Goal: Transaction & Acquisition: Purchase product/service

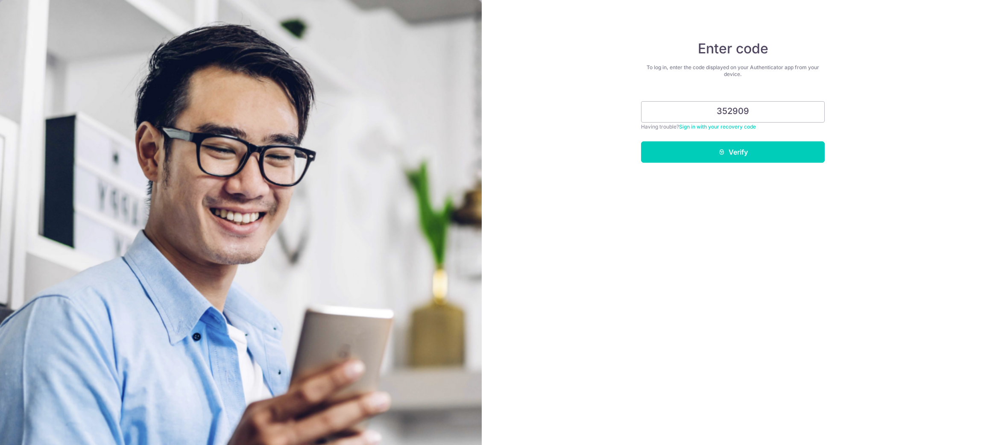
type input "352909"
click at [641, 141] on button "Verify" at bounding box center [733, 151] width 184 height 21
click at [744, 152] on button "Verify" at bounding box center [733, 151] width 184 height 21
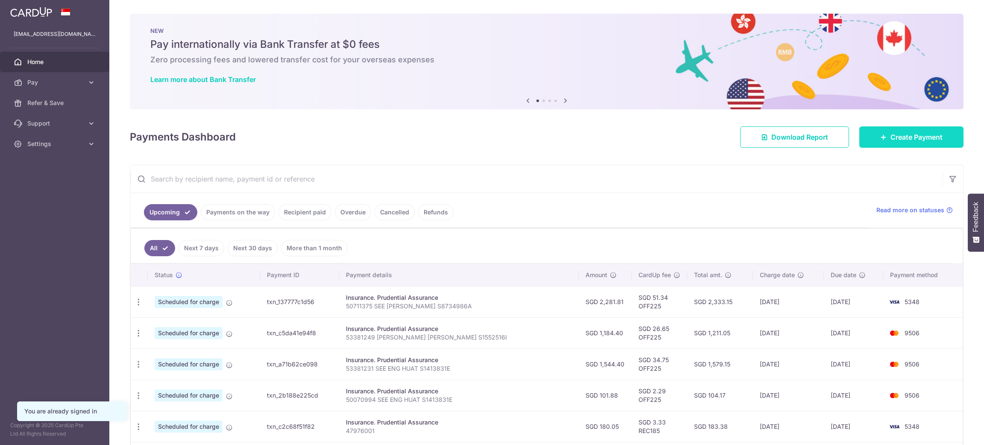
click at [908, 142] on link "Create Payment" at bounding box center [912, 136] width 104 height 21
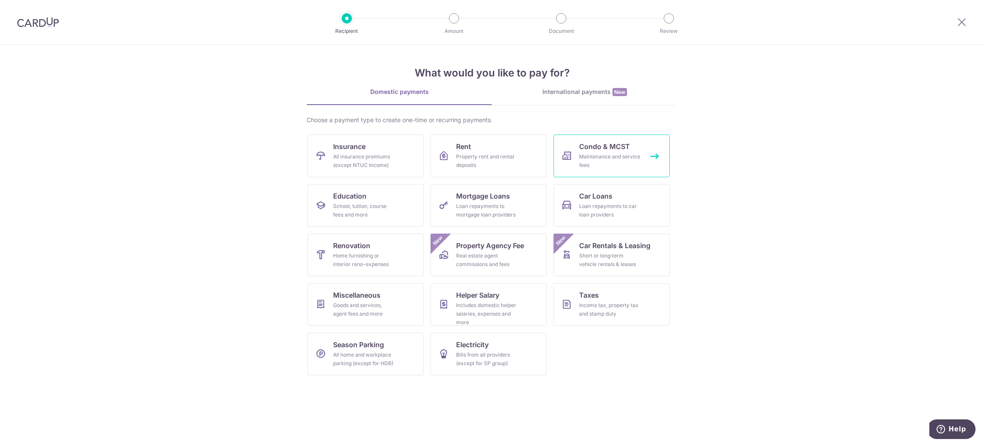
click at [593, 154] on div "Maintenance and service fees" at bounding box center [610, 161] width 62 height 17
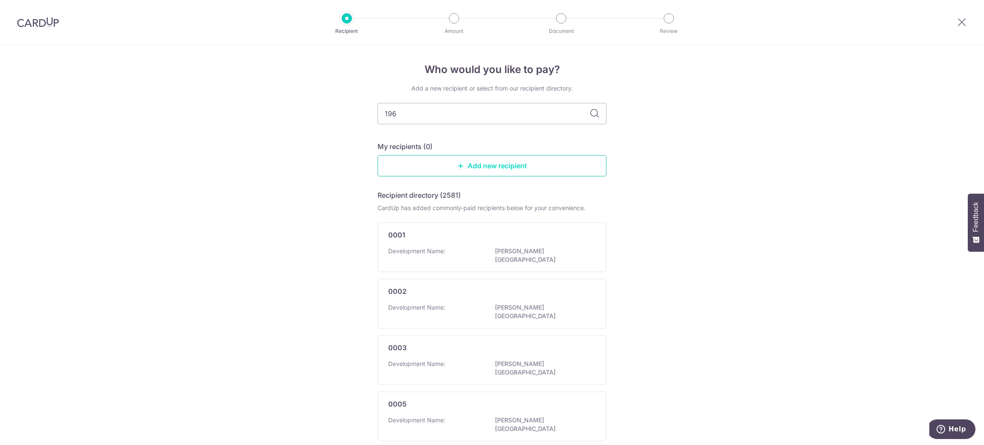
type input "1963"
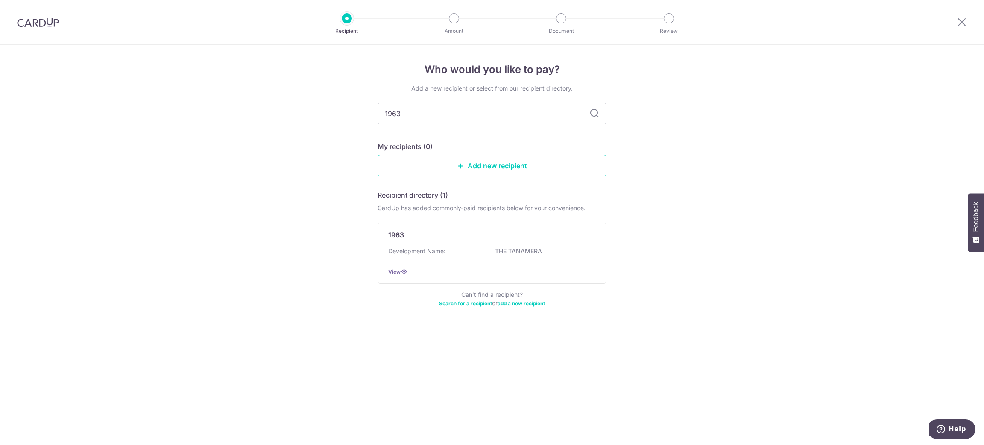
click at [598, 112] on icon at bounding box center [595, 114] width 10 height 10
click at [549, 237] on div "1963" at bounding box center [486, 235] width 197 height 10
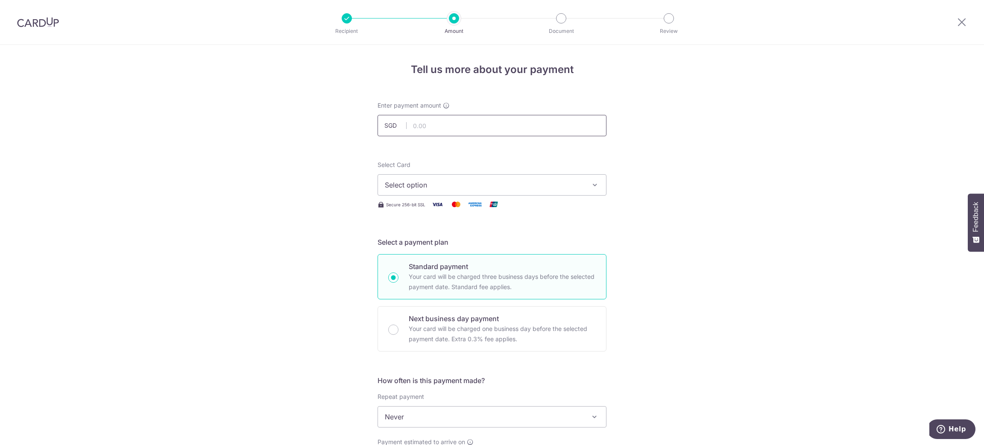
click at [511, 125] on input "text" at bounding box center [492, 125] width 229 height 21
type input "784.80"
click at [672, 176] on div "Tell us more about your payment Enter payment amount SGD 784.80 784.80 Select C…" at bounding box center [492, 431] width 984 height 773
click at [578, 189] on span "Select option" at bounding box center [484, 185] width 199 height 10
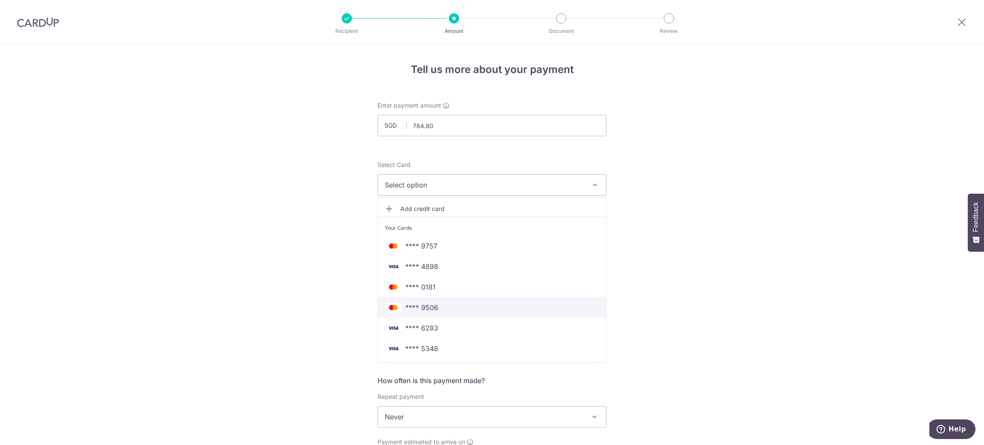
click at [539, 305] on span "**** 9506" at bounding box center [492, 308] width 214 height 10
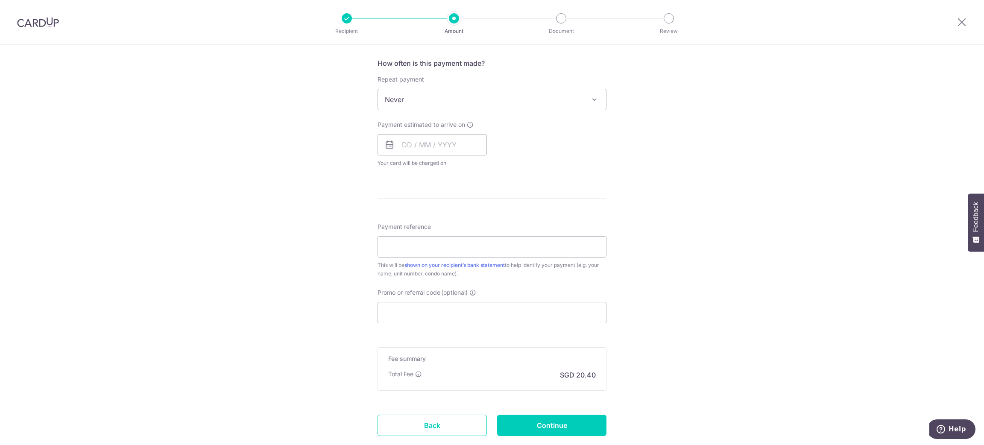
scroll to position [320, 0]
click at [522, 99] on span "Never" at bounding box center [492, 97] width 228 height 21
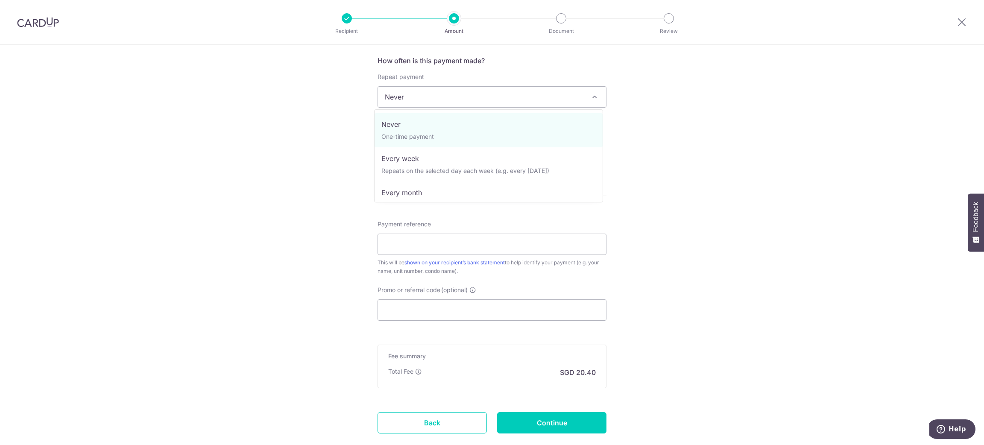
drag, startPoint x: 820, startPoint y: 135, endPoint x: 796, endPoint y: 133, distance: 23.1
click at [814, 134] on div "Tell us more about your payment Enter payment amount SGD 784.80 784.80 Select C…" at bounding box center [492, 111] width 984 height 773
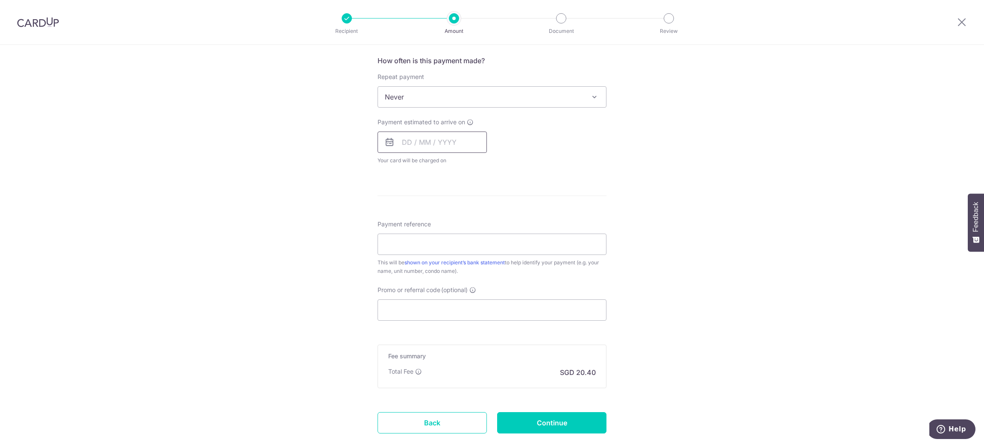
click at [460, 138] on input "text" at bounding box center [432, 142] width 109 height 21
drag, startPoint x: 426, startPoint y: 222, endPoint x: 784, endPoint y: 263, distance: 360.0
click at [426, 222] on link "7" at bounding box center [430, 220] width 14 height 14
type input "[DATE]"
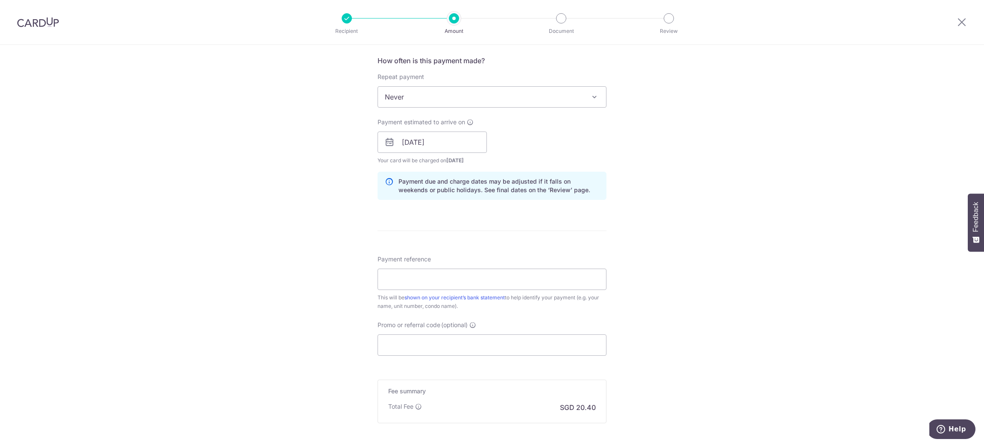
click at [784, 263] on div "Tell us more about your payment Enter payment amount SGD 784.80 784.80 Select C…" at bounding box center [492, 129] width 984 height 808
click at [485, 285] on input "Payment reference" at bounding box center [492, 279] width 229 height 21
type input "SEE WEI REN UNIT ID 5 0604 1900210"
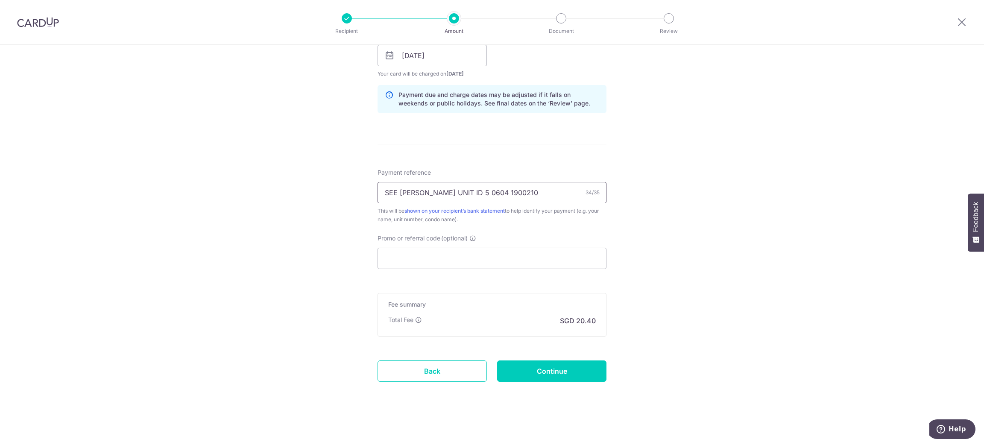
scroll to position [408, 0]
click at [482, 261] on input "Promo or referral code (optional)" at bounding box center [492, 257] width 229 height 21
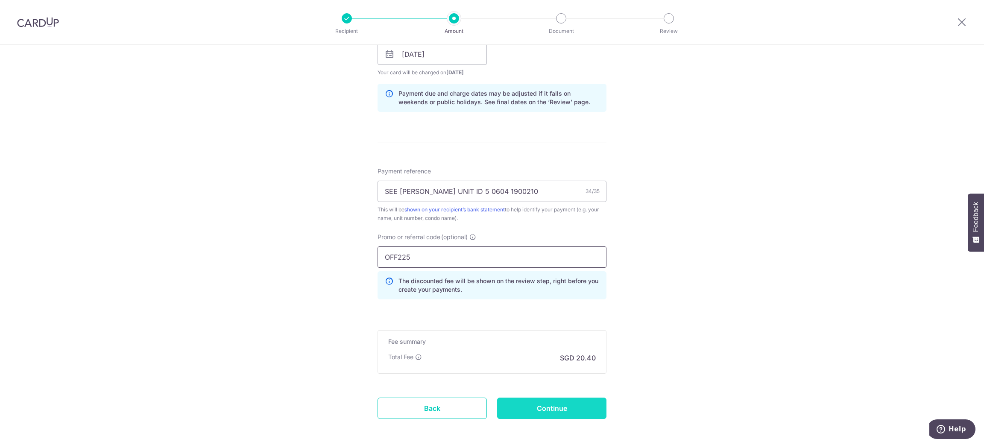
type input "OFF225"
click at [579, 411] on input "Continue" at bounding box center [551, 408] width 109 height 21
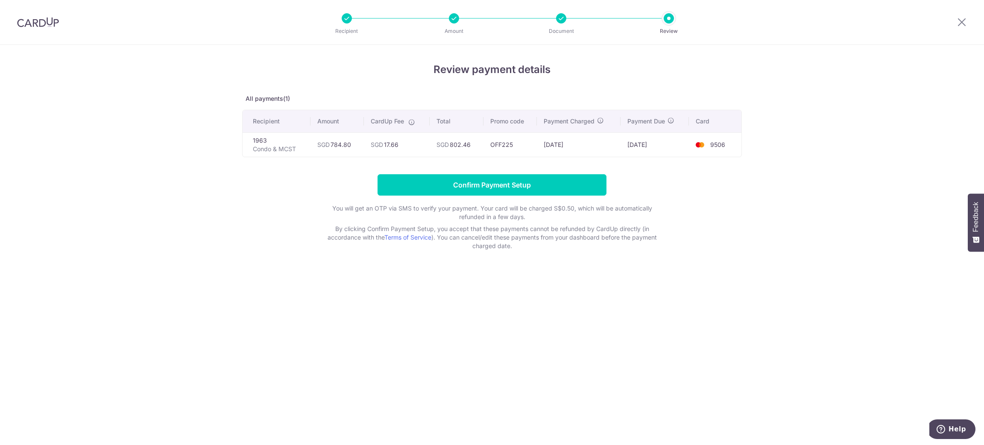
click at [489, 173] on div "Review payment details All payments(1) Recipient Amount CardUp Fee Total Promo …" at bounding box center [492, 156] width 500 height 188
click at [488, 184] on input "Confirm Payment Setup" at bounding box center [492, 184] width 229 height 21
